Goal: Ask a question

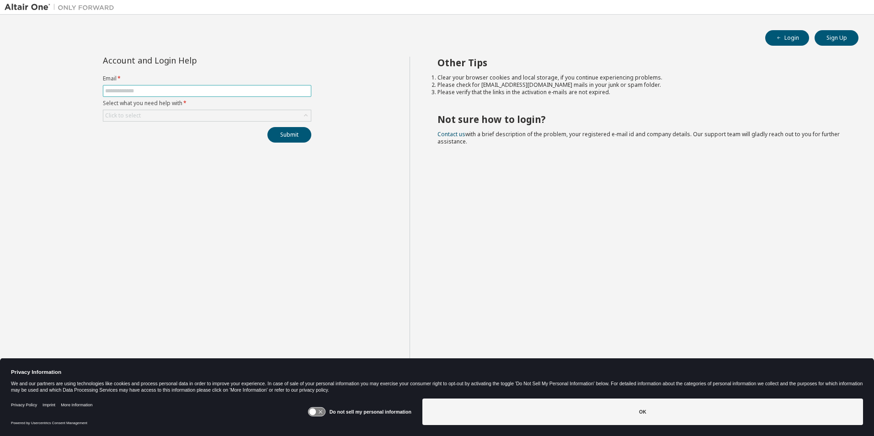
click at [205, 93] on input "text" at bounding box center [207, 90] width 204 height 7
type input "**********"
click at [176, 117] on div "Click to select" at bounding box center [207, 115] width 208 height 11
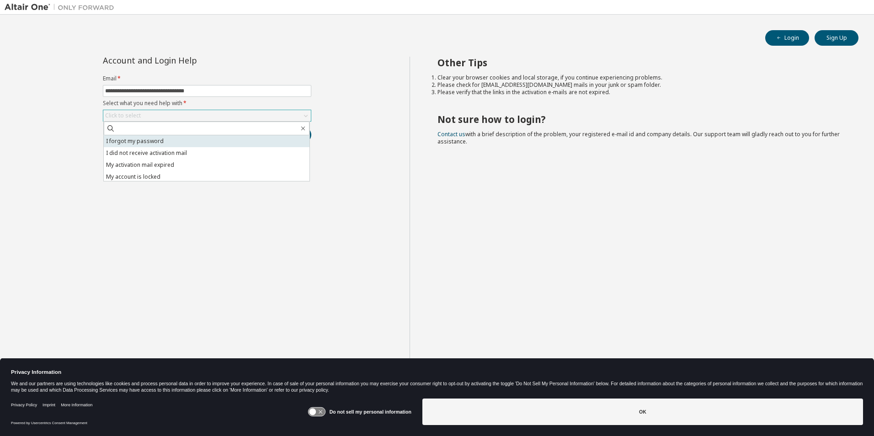
click at [166, 143] on li "I forgot my password" at bounding box center [207, 141] width 206 height 12
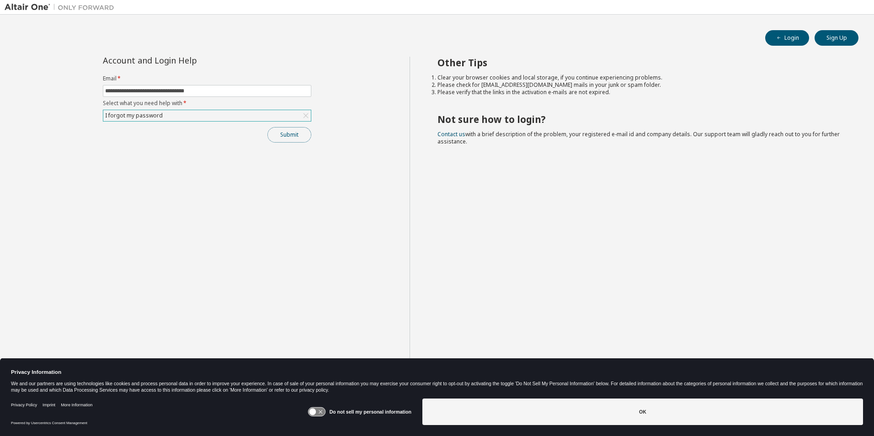
click at [292, 138] on button "Submit" at bounding box center [289, 135] width 44 height 16
click at [197, 110] on div "I forgot my password" at bounding box center [207, 115] width 208 height 11
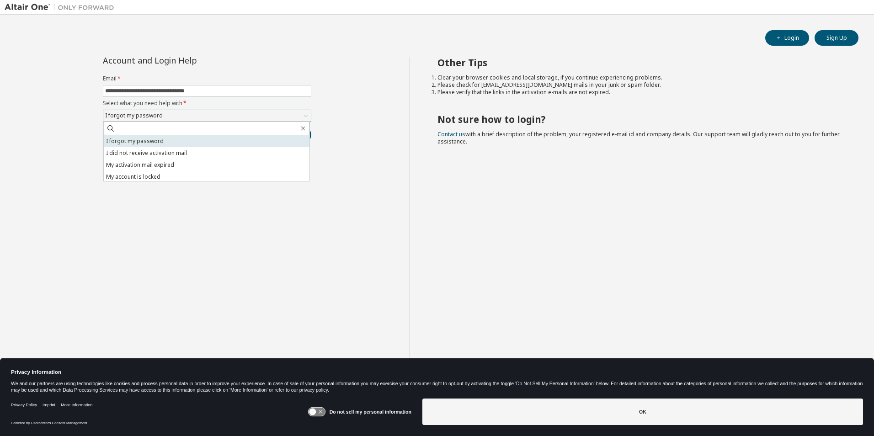
click at [142, 138] on li "I forgot my password" at bounding box center [207, 141] width 206 height 12
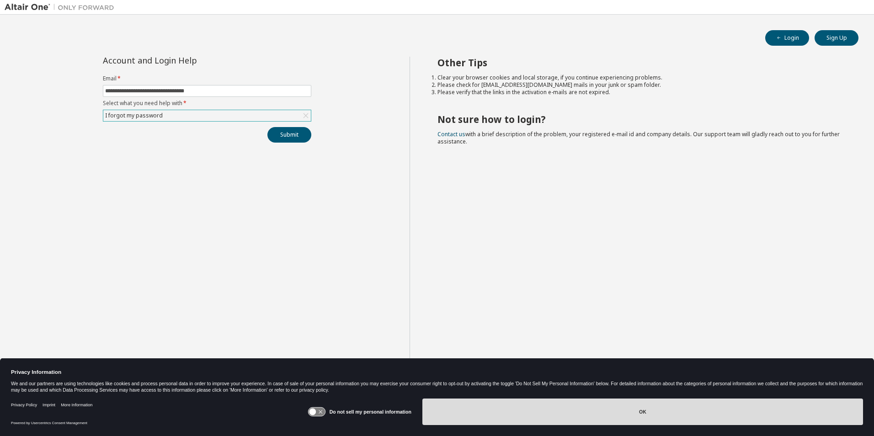
click at [600, 407] on button "OK" at bounding box center [642, 412] width 441 height 27
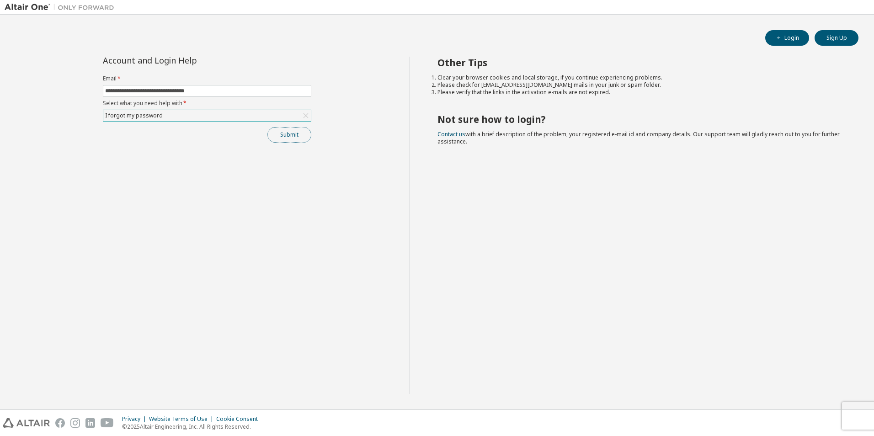
click at [280, 130] on button "Submit" at bounding box center [289, 135] width 44 height 16
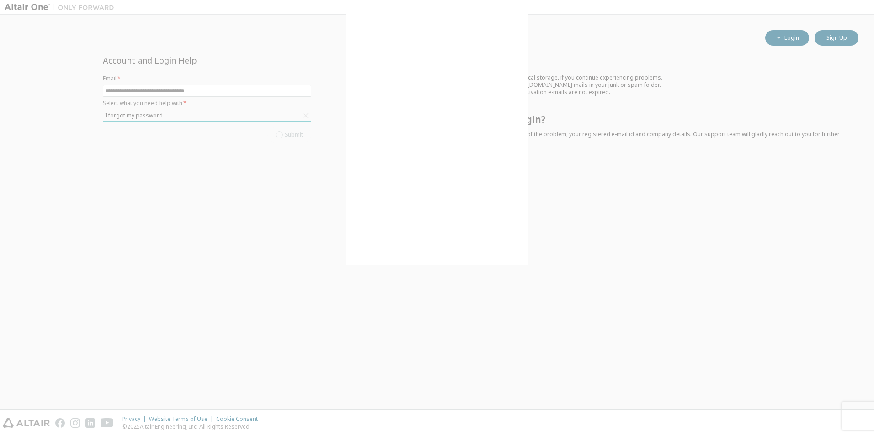
click at [588, 332] on div at bounding box center [437, 218] width 874 height 436
